Goal: Task Accomplishment & Management: Use online tool/utility

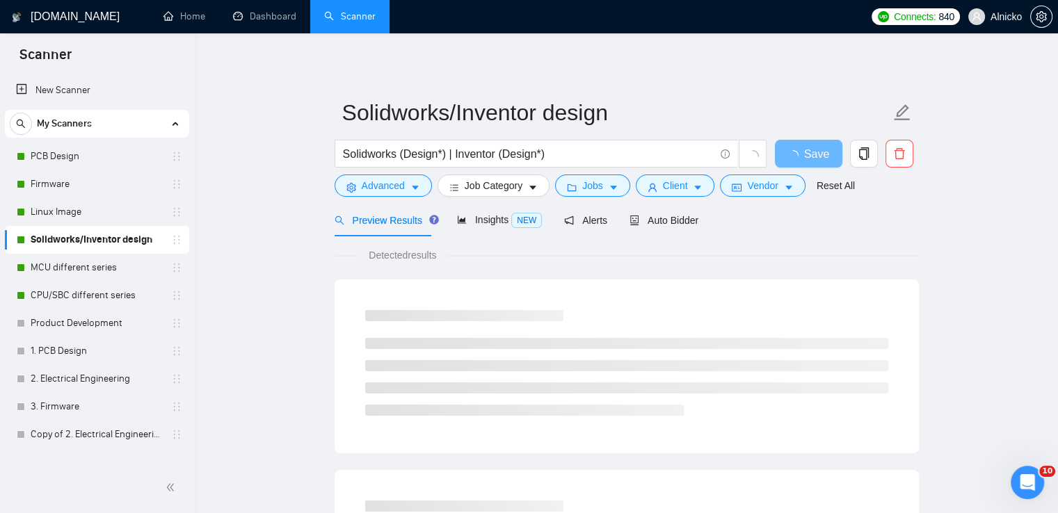
click at [94, 271] on link "MCU different series" at bounding box center [97, 268] width 132 height 28
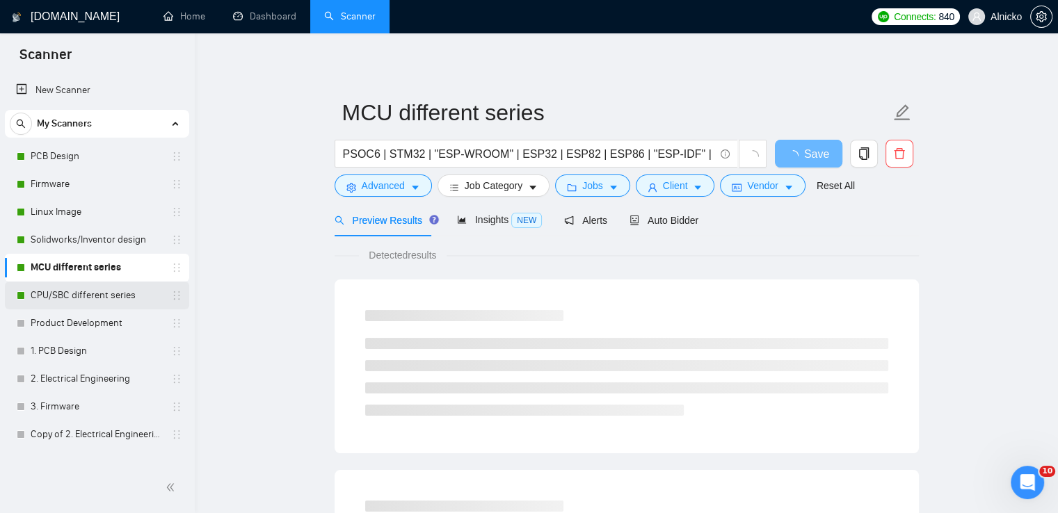
click at [92, 295] on link "CPU/SBC different series" at bounding box center [97, 296] width 132 height 28
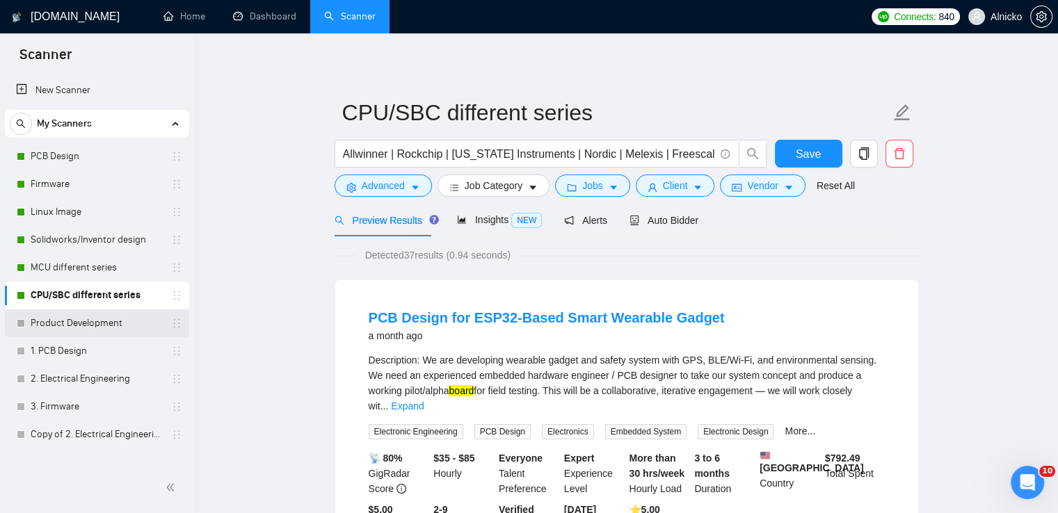
click at [90, 332] on link "Product Development" at bounding box center [97, 323] width 132 height 28
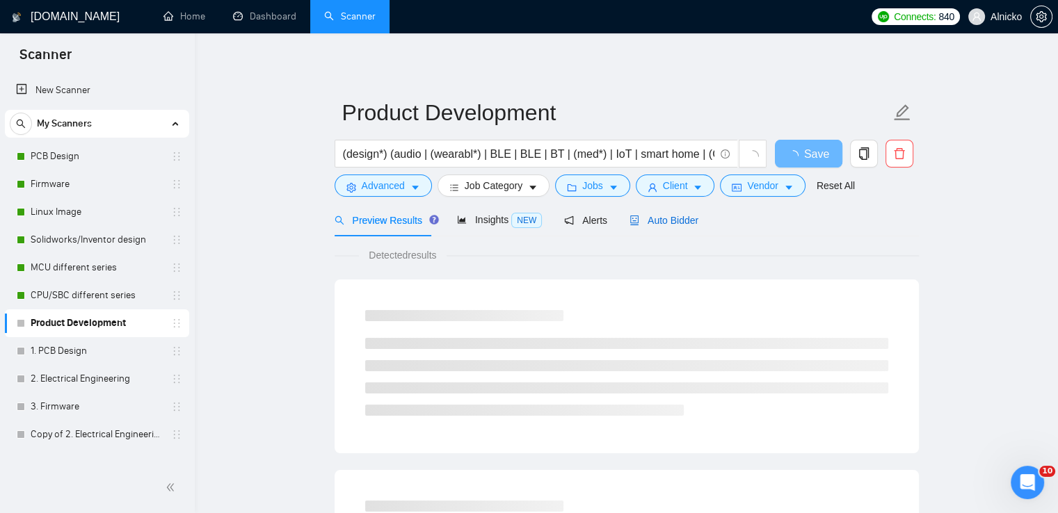
click at [656, 226] on span "Auto Bidder" at bounding box center [663, 220] width 69 height 11
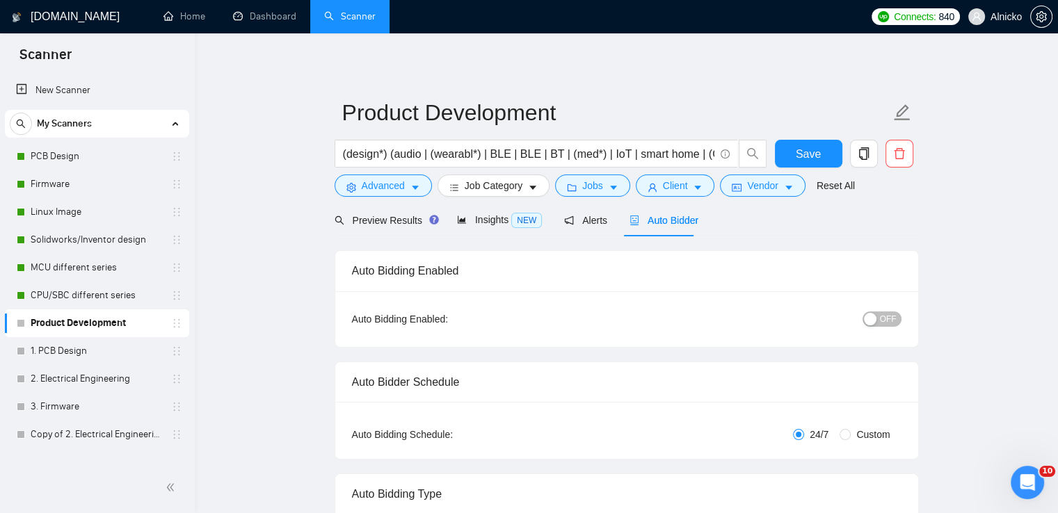
click at [882, 315] on span "OFF" at bounding box center [888, 318] width 17 height 15
click at [800, 148] on span "Save" at bounding box center [807, 153] width 25 height 17
click at [1016, 478] on icon "Відкрити програму для спілкування Intercom" at bounding box center [1025, 480] width 23 height 23
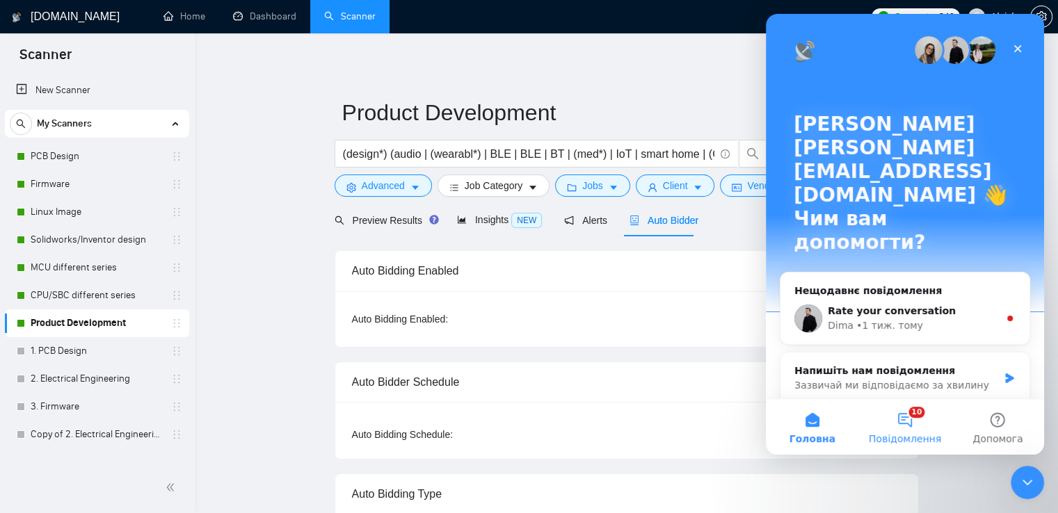
click at [918, 426] on button "10 Повідомлення" at bounding box center [904, 427] width 92 height 56
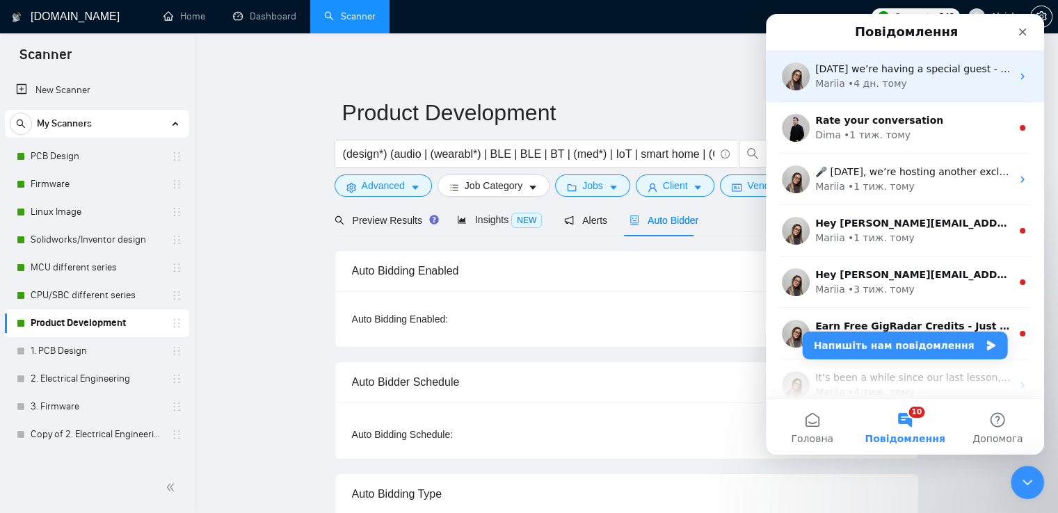
click at [981, 79] on div "Mariia • 4 дн. тому" at bounding box center [913, 83] width 196 height 15
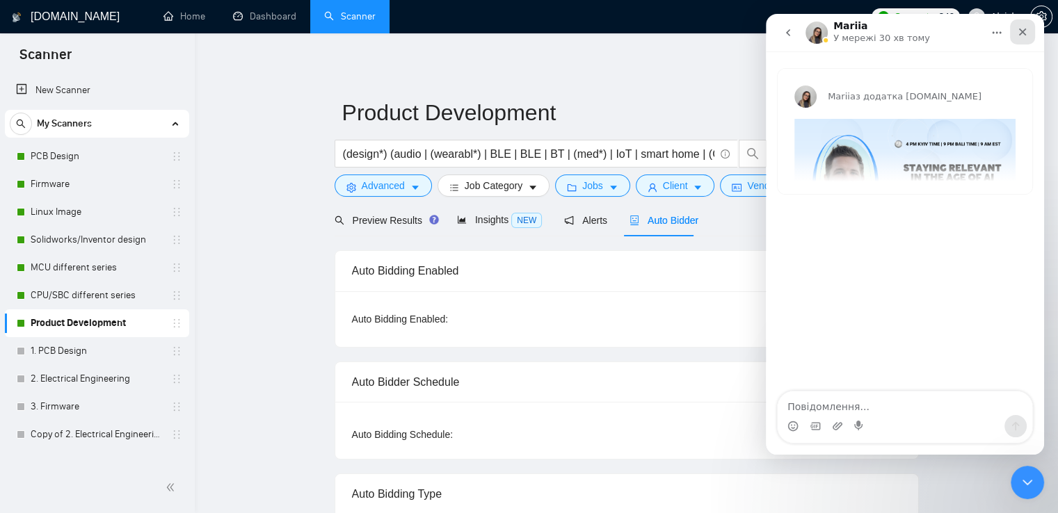
click at [1026, 30] on icon "Закрити" at bounding box center [1022, 31] width 11 height 11
